Goal: Check status: Check status

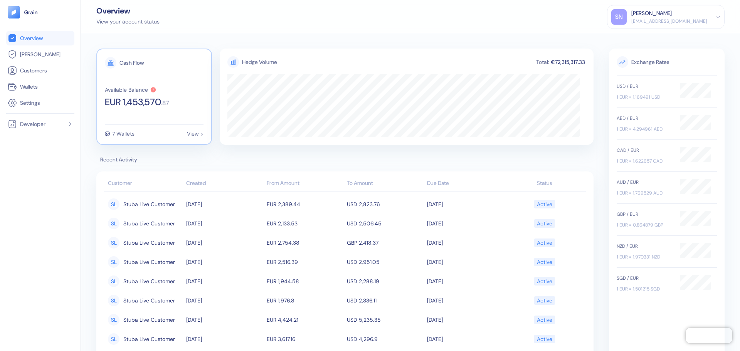
click at [120, 103] on span "EUR 1,453,570" at bounding box center [133, 102] width 56 height 9
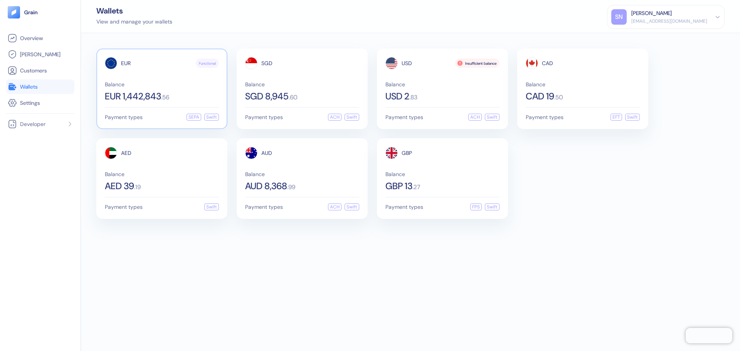
click at [169, 98] on span ". 56" at bounding box center [165, 97] width 8 height 6
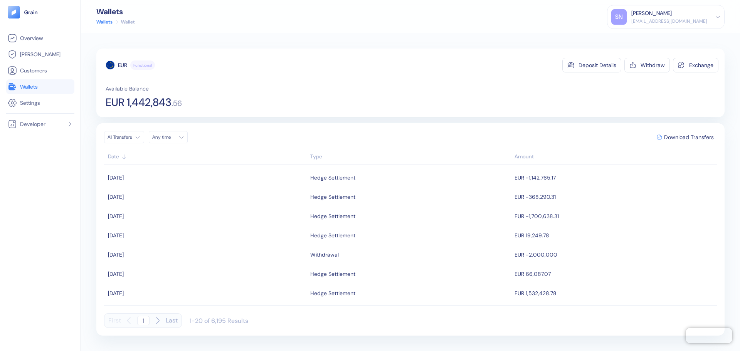
click at [22, 87] on span "Wallets" at bounding box center [29, 87] width 18 height 8
